Goal: Use online tool/utility: Utilize a website feature to perform a specific function

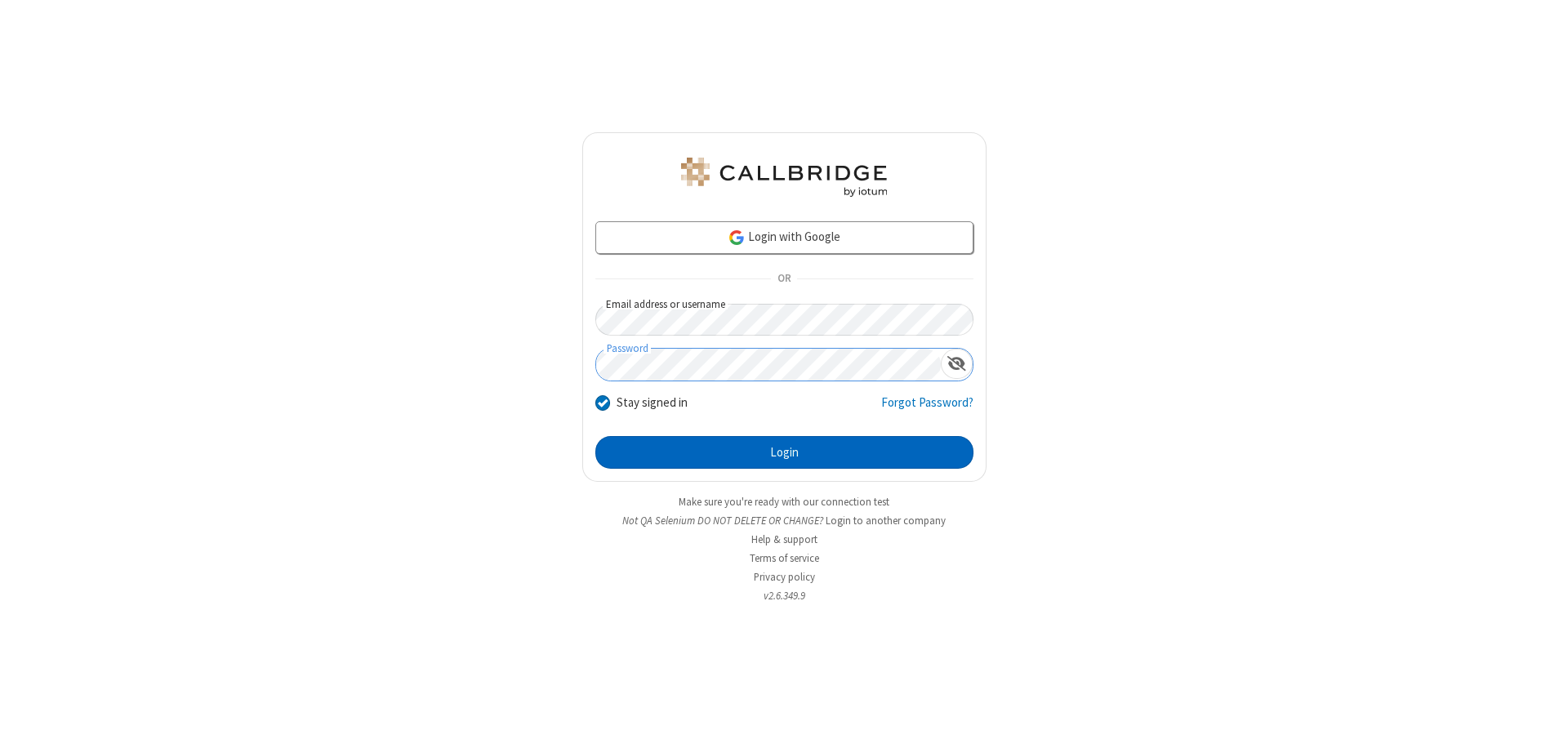
click at [784, 453] on button "Login" at bounding box center [784, 453] width 378 height 33
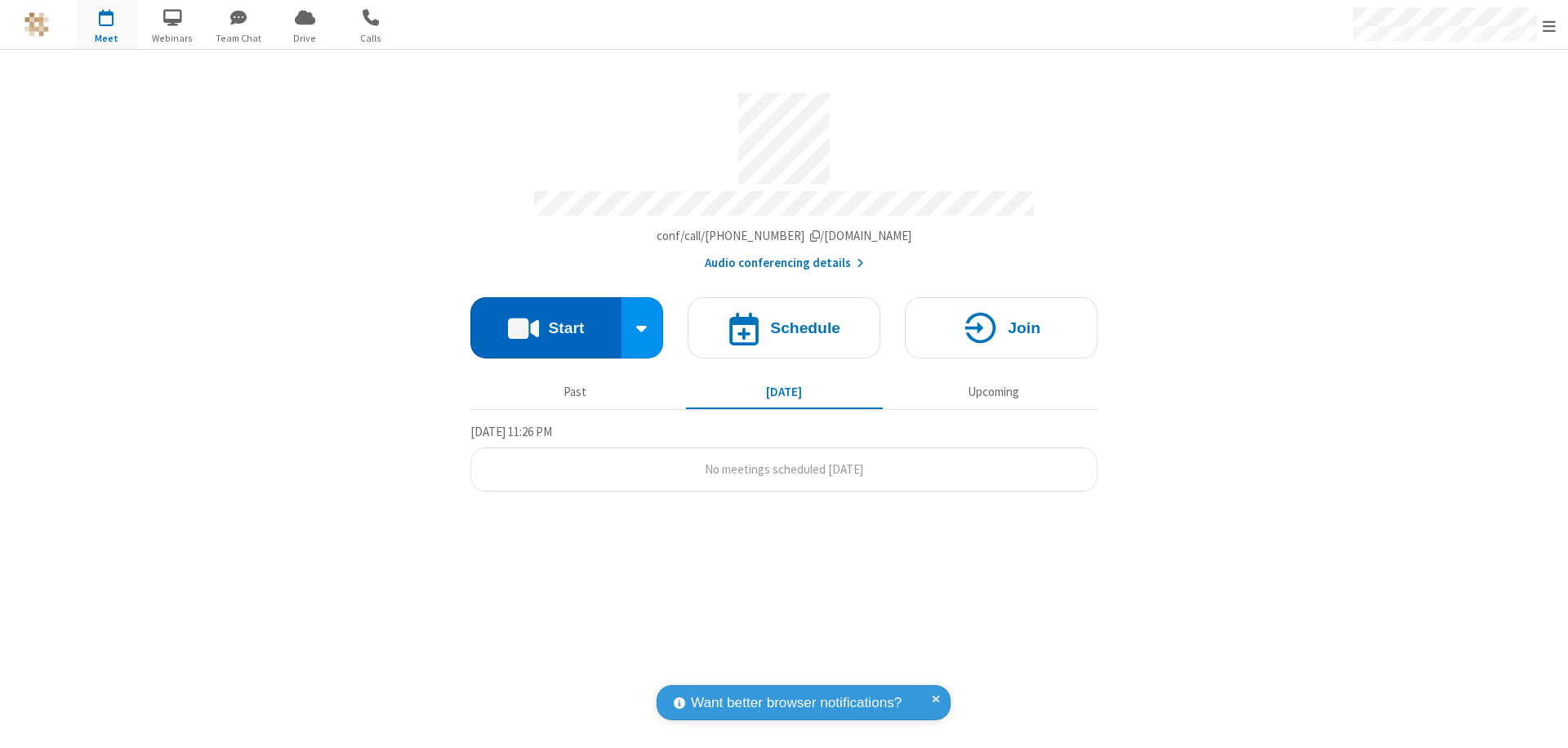
click at [546, 320] on button "Start" at bounding box center [546, 327] width 151 height 61
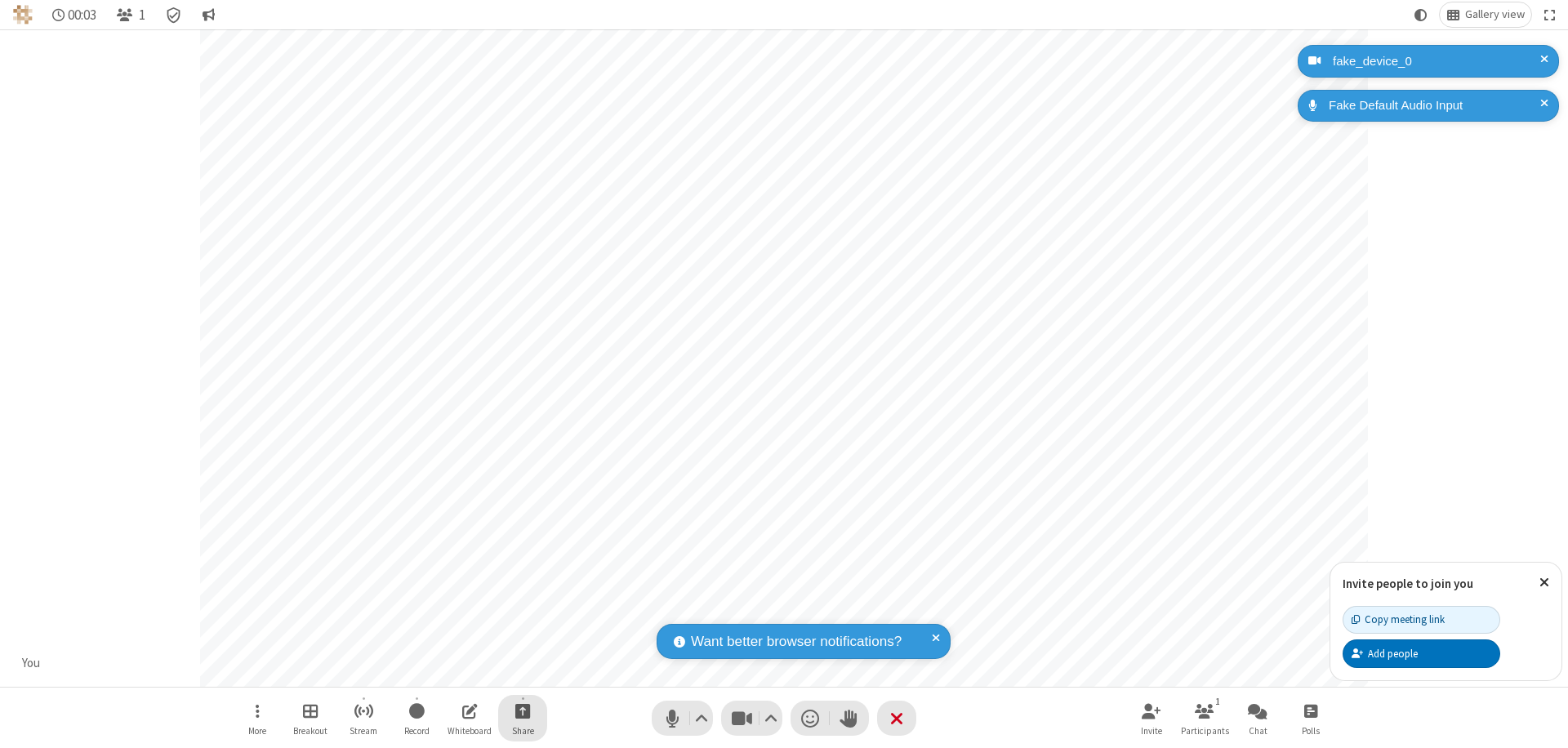
click at [523, 711] on span "Start sharing" at bounding box center [523, 711] width 15 height 20
click at [456, 642] on span "Present files & media" at bounding box center [456, 642] width 19 height 14
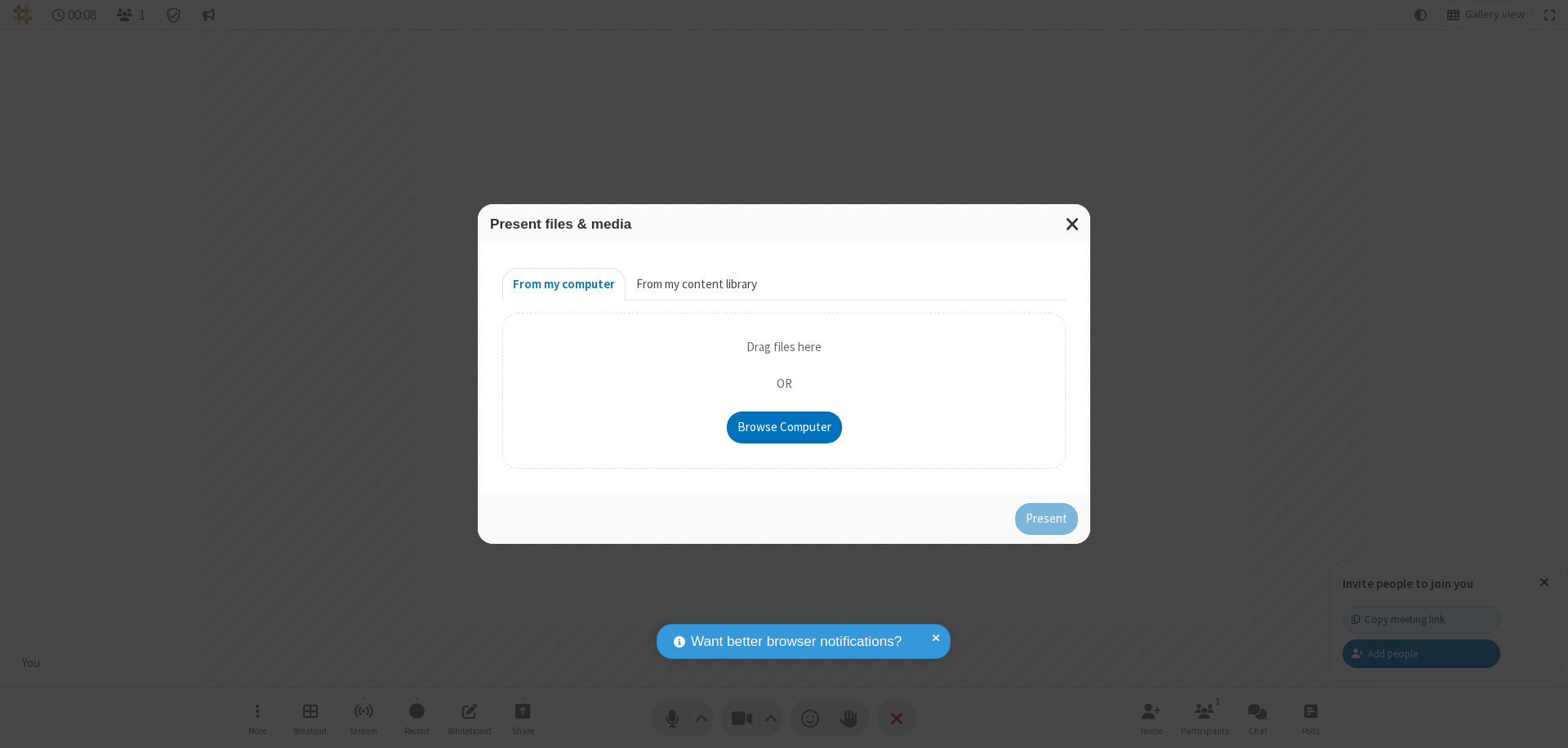
click at [695, 284] on button "From my content library" at bounding box center [697, 284] width 142 height 33
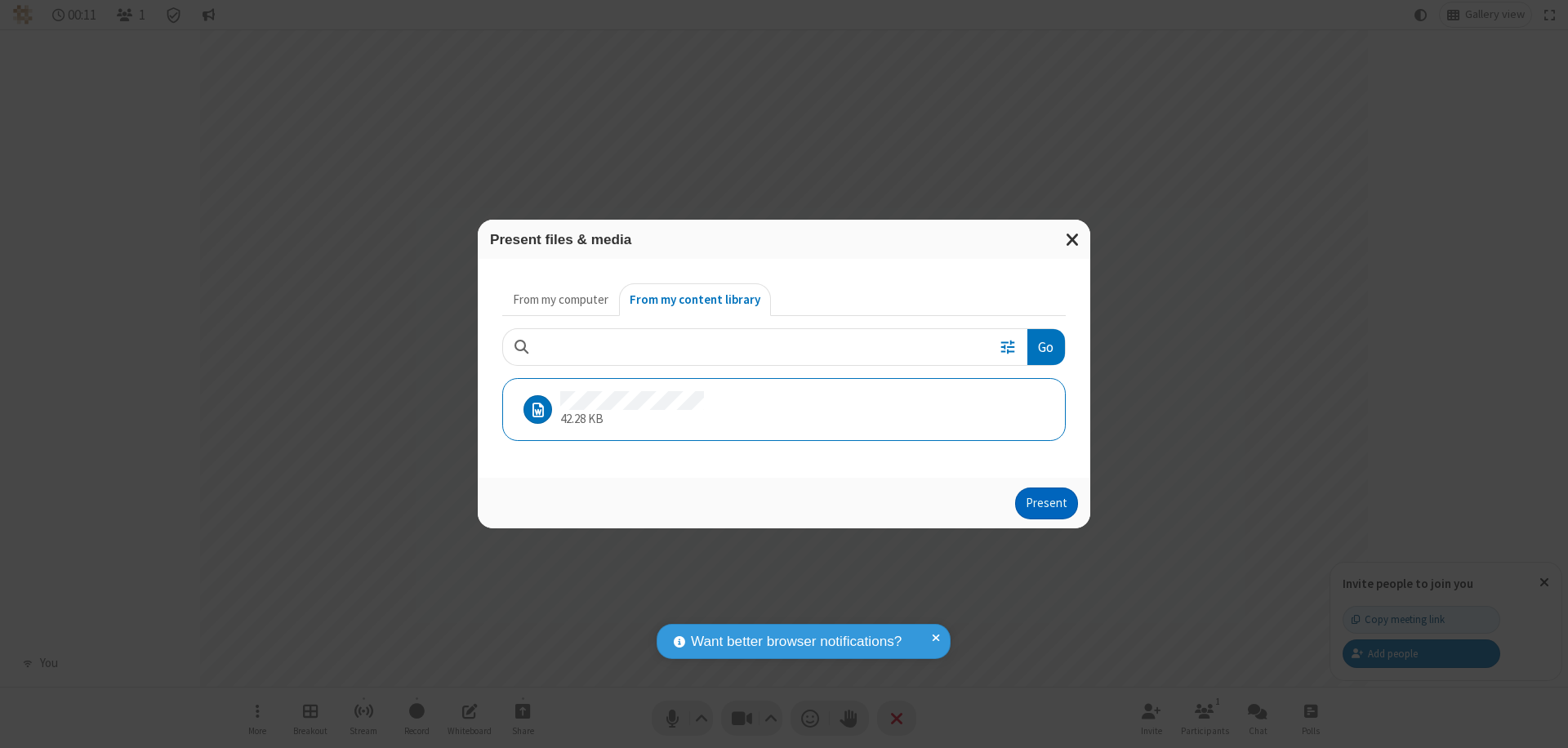
click at [1048, 503] on button "Present" at bounding box center [1046, 504] width 63 height 33
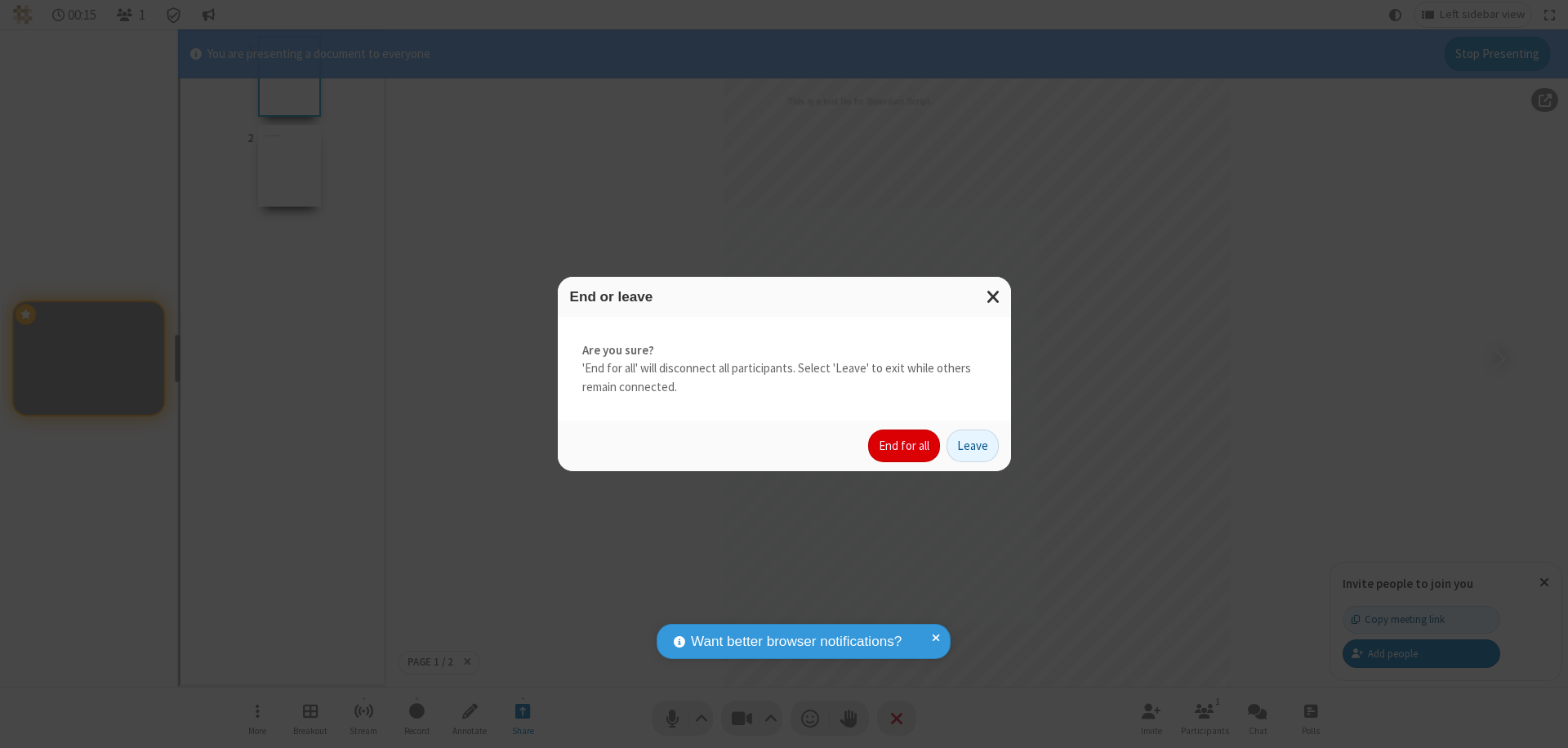
click at [905, 446] on button "End for all" at bounding box center [904, 446] width 72 height 33
